Goal: Transaction & Acquisition: Purchase product/service

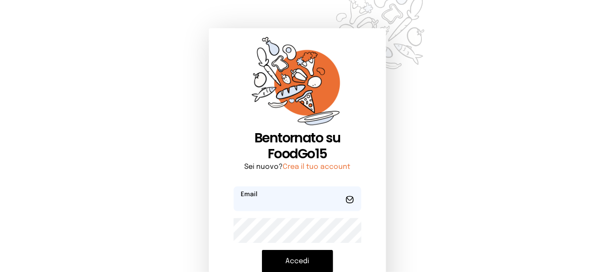
type input "**********"
click at [303, 265] on button "Accedi" at bounding box center [297, 261] width 71 height 23
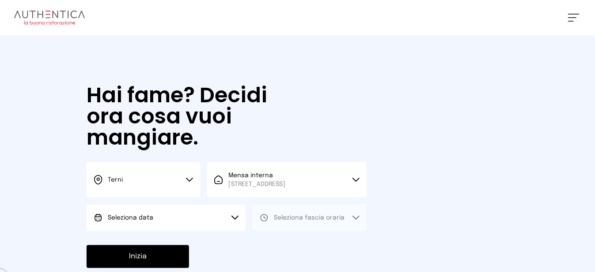
click at [212, 224] on button "Seleziona data" at bounding box center [166, 218] width 159 height 26
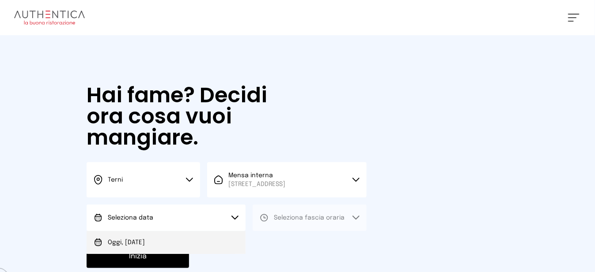
click at [198, 248] on li "Oggi, [DATE]" at bounding box center [166, 242] width 159 height 23
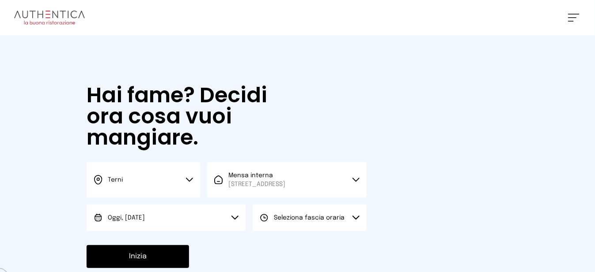
click at [288, 231] on button "Seleziona fascia oraria" at bounding box center [308, 218] width 113 height 26
click at [290, 247] on span "Pranzo" at bounding box center [284, 242] width 21 height 9
click at [175, 257] on button "Inizia" at bounding box center [138, 256] width 102 height 23
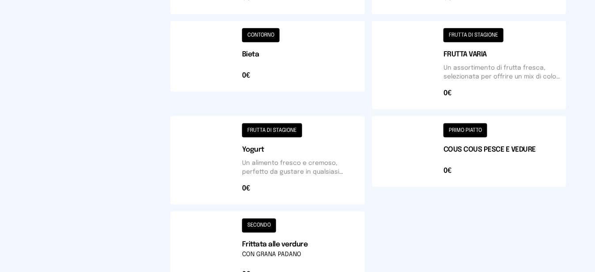
scroll to position [441, 0]
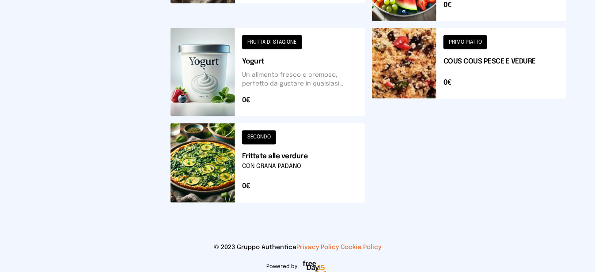
click at [418, 90] on button at bounding box center [469, 72] width 194 height 88
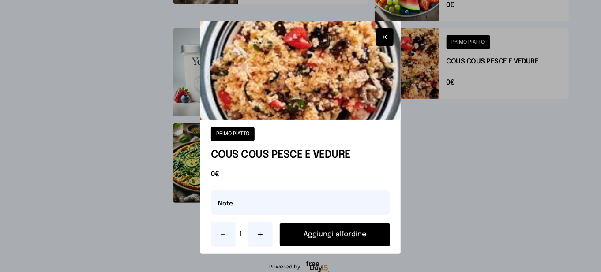
click at [358, 233] on button "Aggiungi all'ordine" at bounding box center [335, 234] width 110 height 23
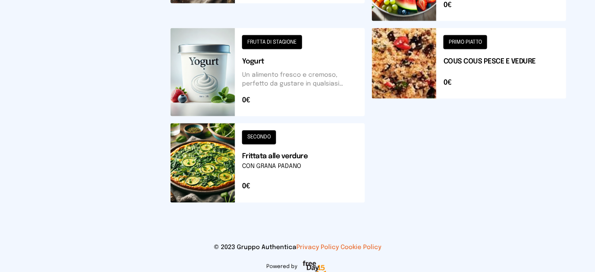
click at [227, 188] on button at bounding box center [267, 163] width 194 height 79
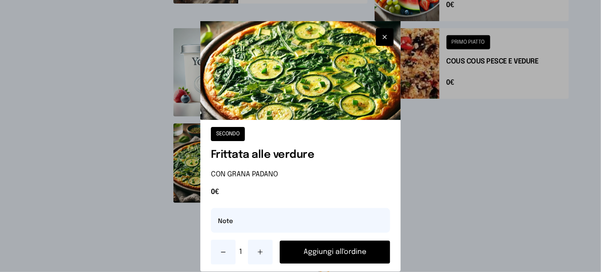
click at [314, 255] on button "Aggiungi all'ordine" at bounding box center [335, 252] width 110 height 23
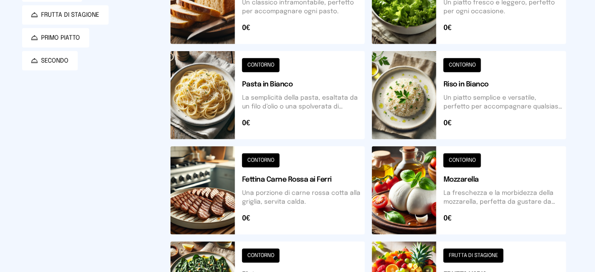
scroll to position [309, 0]
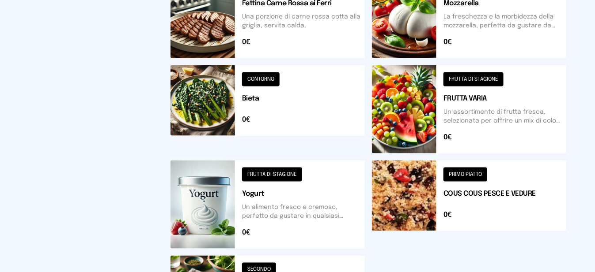
click at [438, 107] on button at bounding box center [469, 109] width 194 height 88
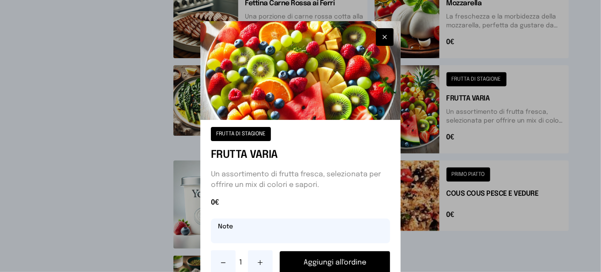
click at [340, 230] on input "text" at bounding box center [300, 231] width 179 height 25
type input "********"
click at [350, 263] on button "Aggiungi all'ordine" at bounding box center [335, 263] width 110 height 23
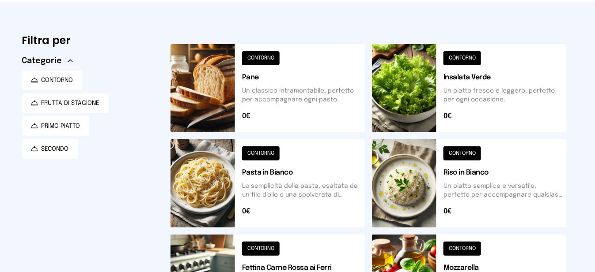
scroll to position [0, 0]
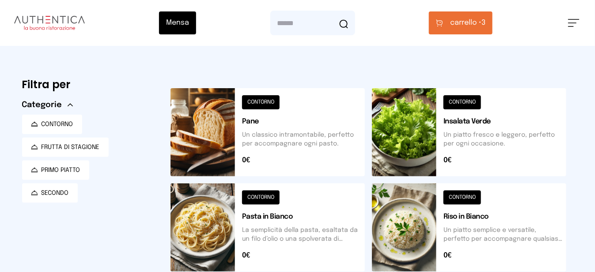
click at [454, 23] on span "carrello •" at bounding box center [465, 23] width 31 height 11
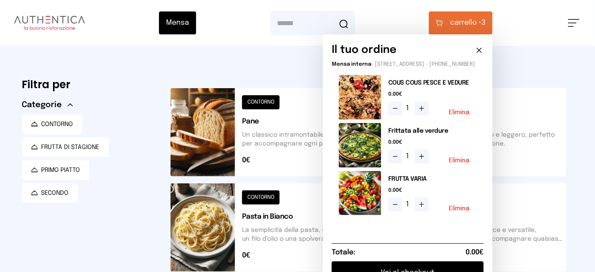
scroll to position [132, 0]
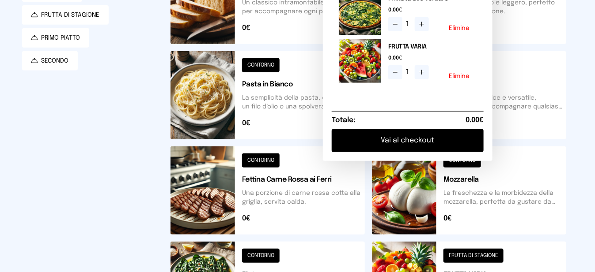
click at [465, 149] on button "Vai al checkout" at bounding box center [408, 140] width 152 height 23
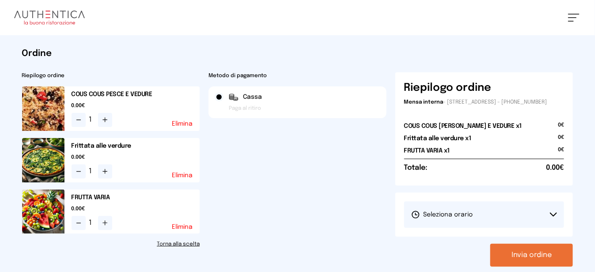
click at [481, 228] on button "Seleziona orario" at bounding box center [484, 215] width 160 height 26
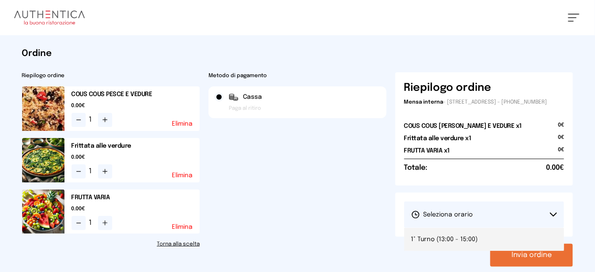
click at [490, 247] on li "1° Turno (13:00 - 15:00)" at bounding box center [484, 239] width 160 height 23
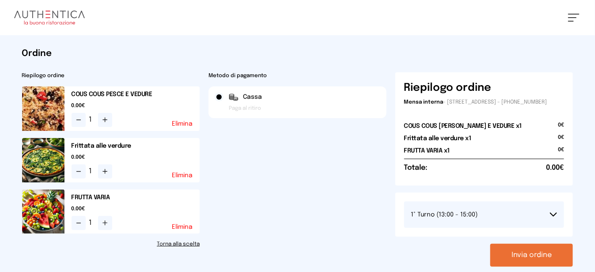
click at [519, 267] on button "Invia ordine" at bounding box center [531, 255] width 83 height 23
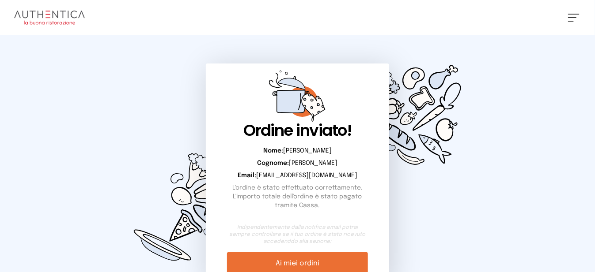
click at [569, 20] on button at bounding box center [573, 18] width 11 height 8
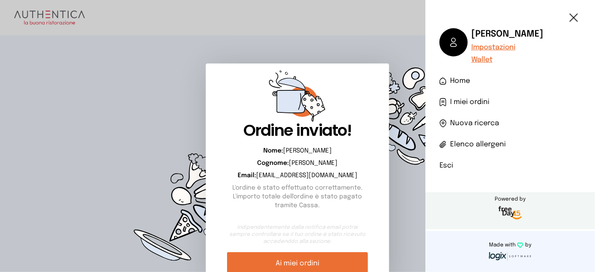
click at [448, 168] on li "Esci" at bounding box center [509, 166] width 141 height 11
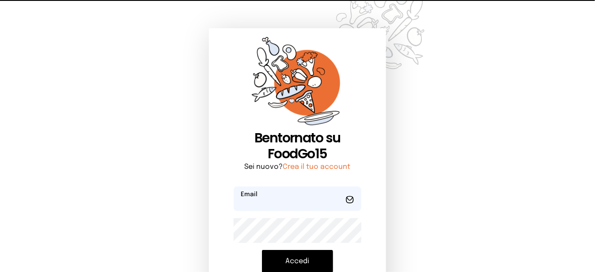
type input "**********"
